Goal: Task Accomplishment & Management: Manage account settings

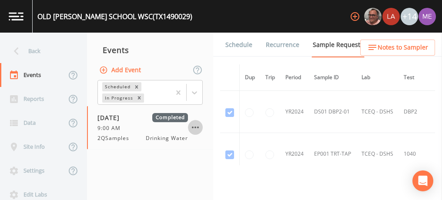
scroll to position [379, 0]
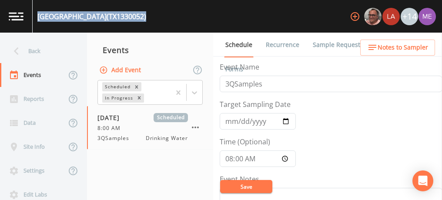
drag, startPoint x: 37, startPoint y: 14, endPoint x: 137, endPoint y: 17, distance: 99.2
click at [137, 17] on div "[GEOGRAPHIC_DATA] (TX1330052) +14" at bounding box center [221, 16] width 442 height 33
copy div "[GEOGRAPHIC_DATA] (TX1330052)"
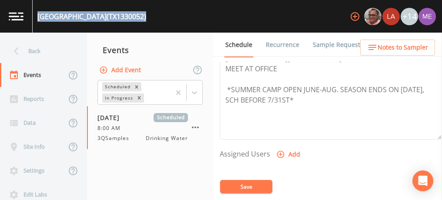
scroll to position [297, 0]
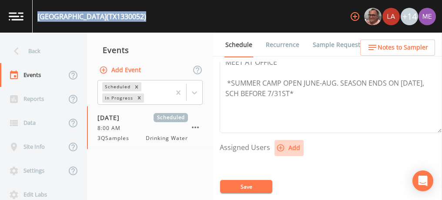
click at [280, 145] on icon "button" at bounding box center [280, 147] width 9 height 9
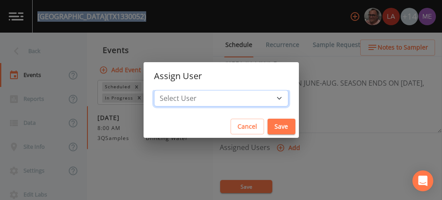
click at [264, 98] on select "Select User [PERSON_NAME] [PERSON_NAME] [PERSON_NAME] [PERSON_NAME] [PERSON_NAM…" at bounding box center [221, 98] width 134 height 17
select select "82fcd260-406f-4720-af66-0de7f1917f1c"
click at [167, 90] on select "Select User [PERSON_NAME] [PERSON_NAME] [PERSON_NAME] [PERSON_NAME] [PERSON_NAM…" at bounding box center [221, 98] width 134 height 17
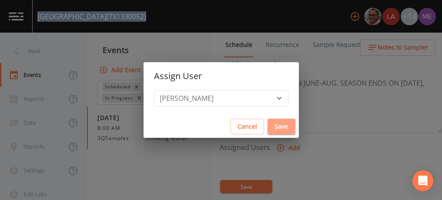
click at [267, 126] on button "Save" at bounding box center [281, 127] width 28 height 16
select select
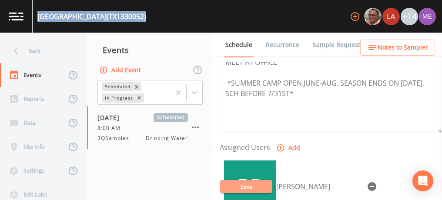
click at [253, 189] on button "Save" at bounding box center [246, 186] width 52 height 13
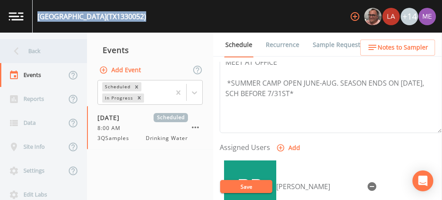
click at [37, 50] on div "Back" at bounding box center [39, 51] width 78 height 24
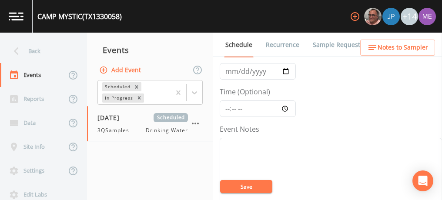
scroll to position [44, 0]
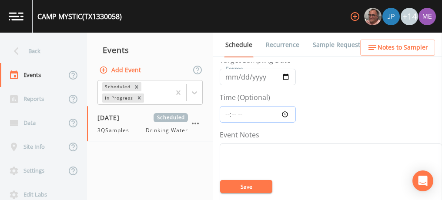
click at [226, 114] on input "Time (Optional)" at bounding box center [258, 114] width 76 height 17
type input "09:00"
click at [248, 188] on button "Save" at bounding box center [246, 186] width 52 height 13
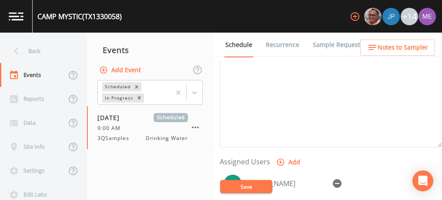
scroll to position [284, 0]
click at [250, 190] on button "Save" at bounding box center [246, 186] width 52 height 13
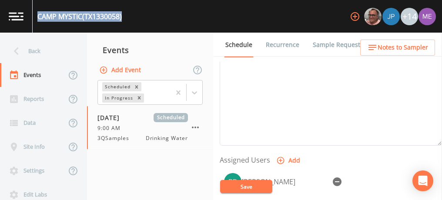
drag, startPoint x: 38, startPoint y: 17, endPoint x: 125, endPoint y: 18, distance: 87.0
click at [125, 18] on div "[GEOGRAPHIC_DATA] (TX1330058) +14" at bounding box center [221, 16] width 442 height 33
copy div "[GEOGRAPHIC_DATA] (TX1330058)"
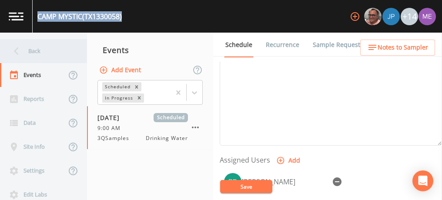
click at [38, 50] on div "Back" at bounding box center [39, 51] width 78 height 24
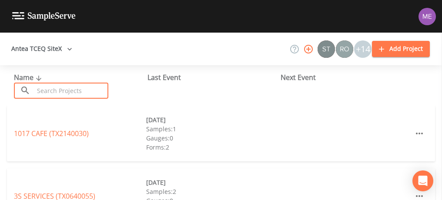
click at [58, 90] on input "text" at bounding box center [71, 91] width 74 height 16
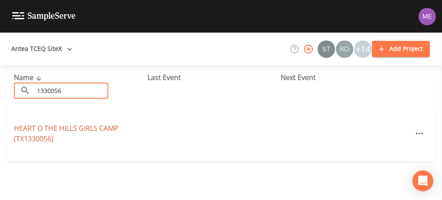
type input "1330056"
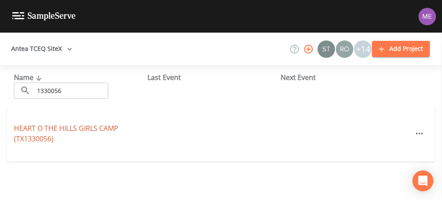
click at [58, 128] on link "HEART O THE [GEOGRAPHIC_DATA] (TX1330056)" at bounding box center [66, 133] width 104 height 20
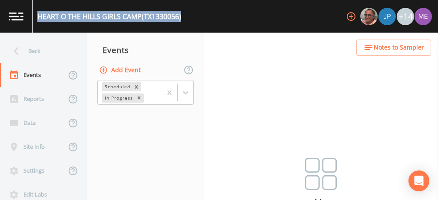
drag, startPoint x: 39, startPoint y: 13, endPoint x: 186, endPoint y: 17, distance: 147.4
click at [186, 17] on div "HEART O THE [GEOGRAPHIC_DATA] (TX1330056) +14" at bounding box center [219, 16] width 438 height 33
copy div "HEART O THE [GEOGRAPHIC_DATA] (TX1330056)"
click at [126, 70] on button "Add Event" at bounding box center [120, 70] width 47 height 16
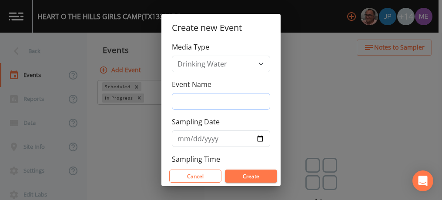
click at [197, 99] on input "Event Name" at bounding box center [221, 101] width 98 height 17
type input "3QSamples"
type input "[DATE]"
click at [245, 182] on button "Create" at bounding box center [251, 176] width 52 height 13
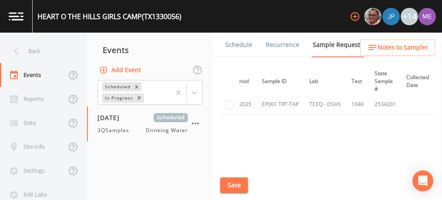
scroll to position [105, 0]
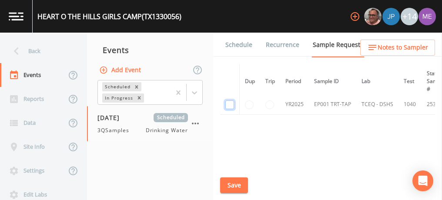
click at [232, 24] on input "checkbox" at bounding box center [229, 19] width 9 height 9
checkbox input "true"
